Goal: Find contact information: Find contact information

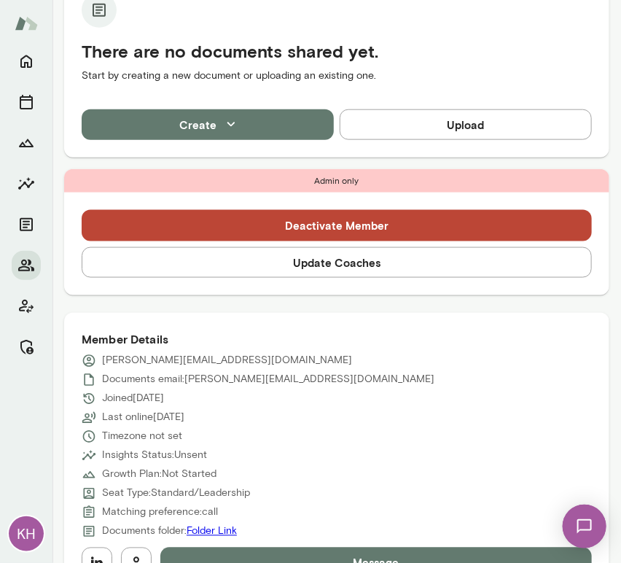
scroll to position [433, 0]
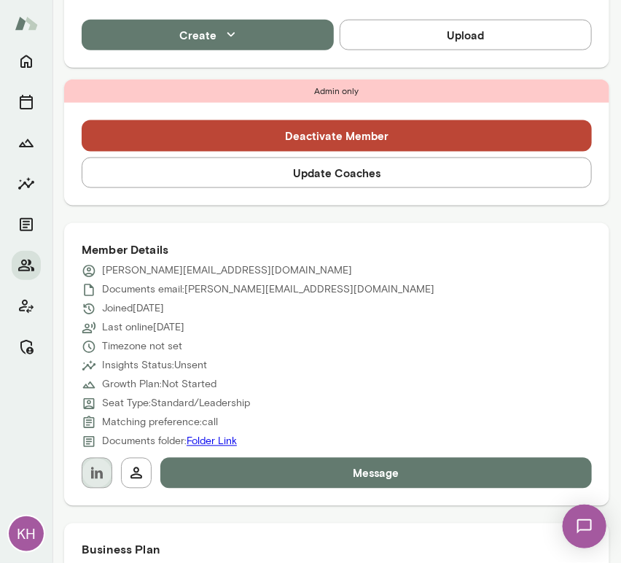
click at [101, 461] on button "button" at bounding box center [97, 473] width 31 height 31
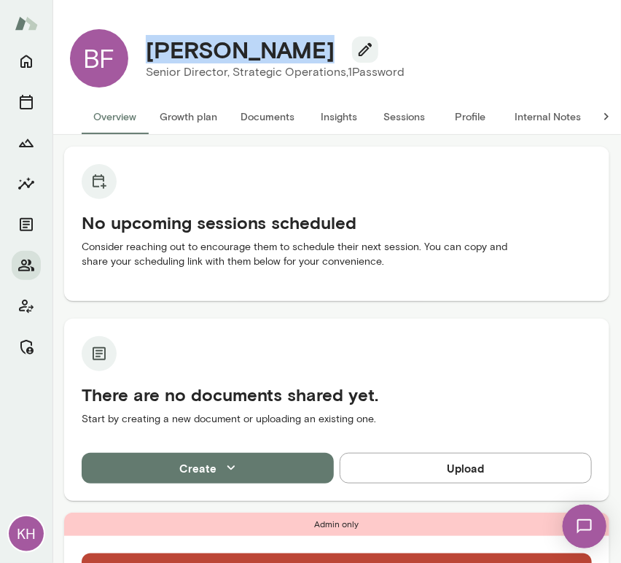
drag, startPoint x: 293, startPoint y: 58, endPoint x: 143, endPoint y: 54, distance: 150.2
click at [143, 54] on div "Brenna Fourie" at bounding box center [275, 50] width 282 height 28
copy h4 "Brenna Fourie"
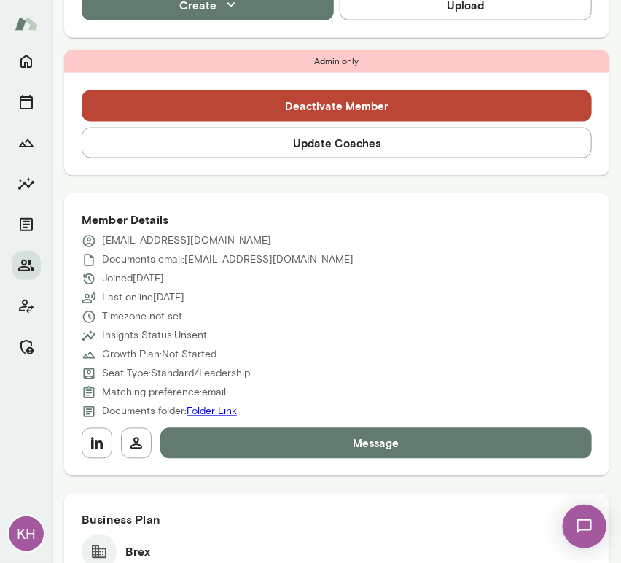
scroll to position [464, 0]
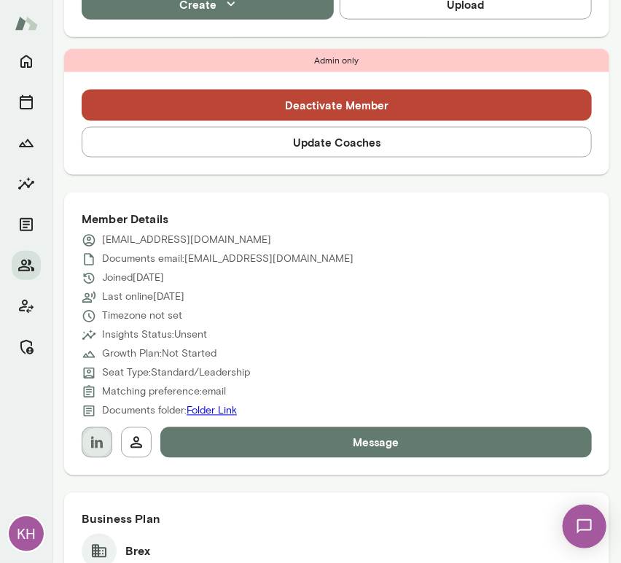
click at [96, 447] on icon "button" at bounding box center [97, 443] width 12 height 12
